Goal: Task Accomplishment & Management: Use online tool/utility

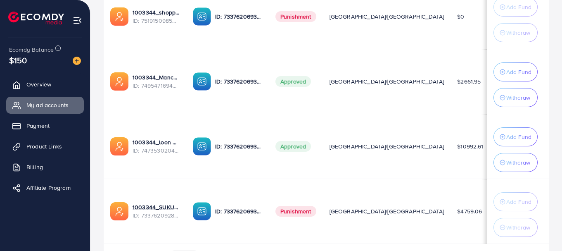
scroll to position [220, 0]
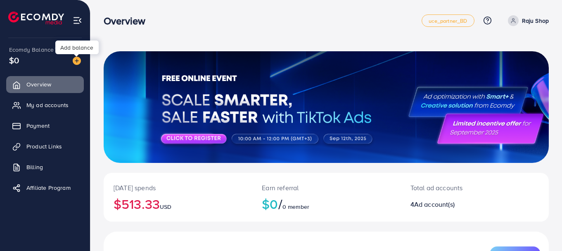
click at [77, 61] on img at bounding box center [77, 61] width 8 height 8
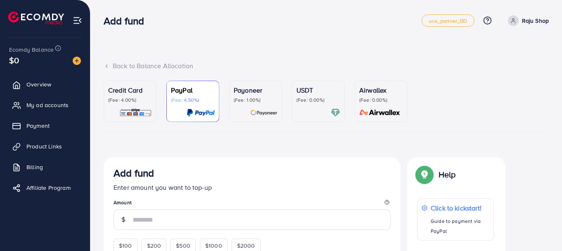
click at [123, 95] on p "Credit Card" at bounding box center [130, 90] width 44 height 10
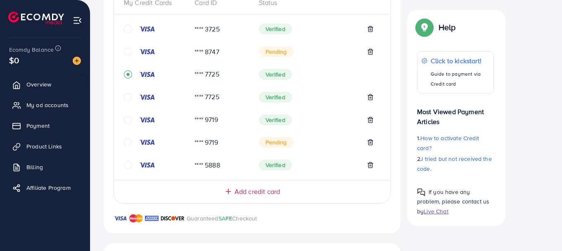
scroll to position [468, 0]
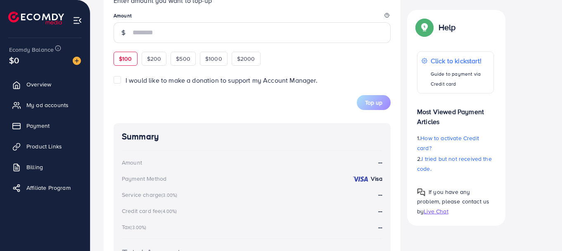
click at [123, 59] on span "$100" at bounding box center [125, 58] width 13 height 8
type input "***"
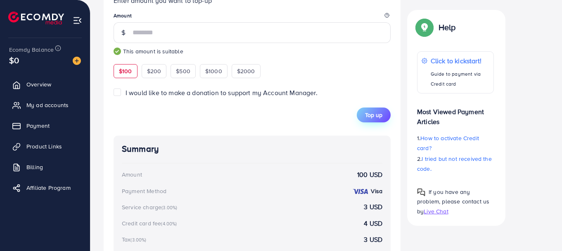
click at [371, 117] on span "Top up" at bounding box center [373, 115] width 17 height 8
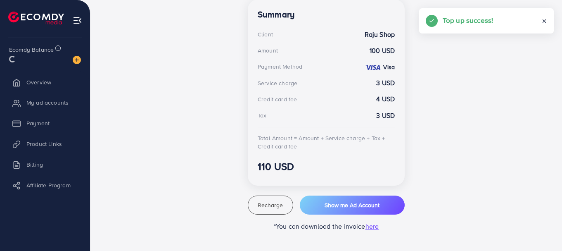
scroll to position [241, 0]
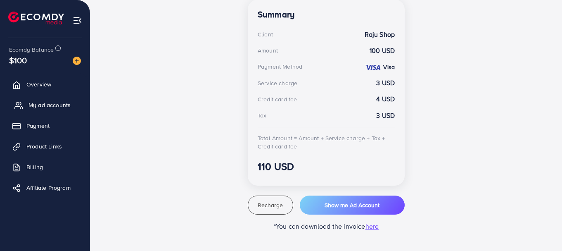
click at [50, 103] on span "My ad accounts" at bounding box center [49, 105] width 42 height 8
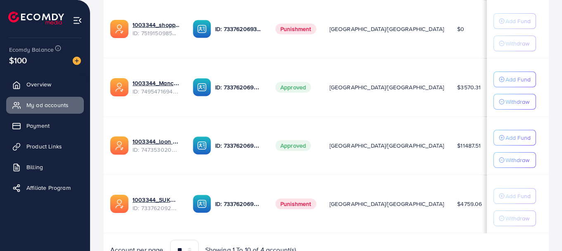
scroll to position [208, 0]
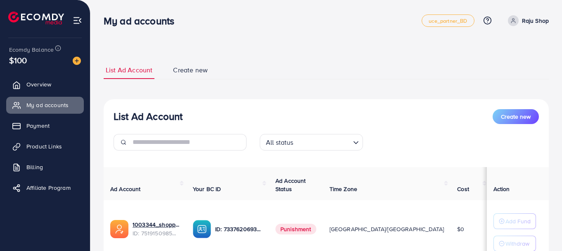
click at [258, 4] on div "List Ad Account Create new List Ad Account Create new All status Loading... Ad …" at bounding box center [325, 246] width 471 height 492
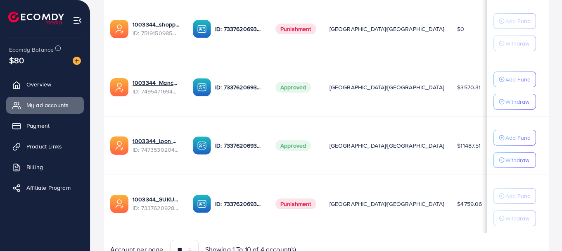
scroll to position [204, 0]
